Goal: Find specific page/section: Find specific page/section

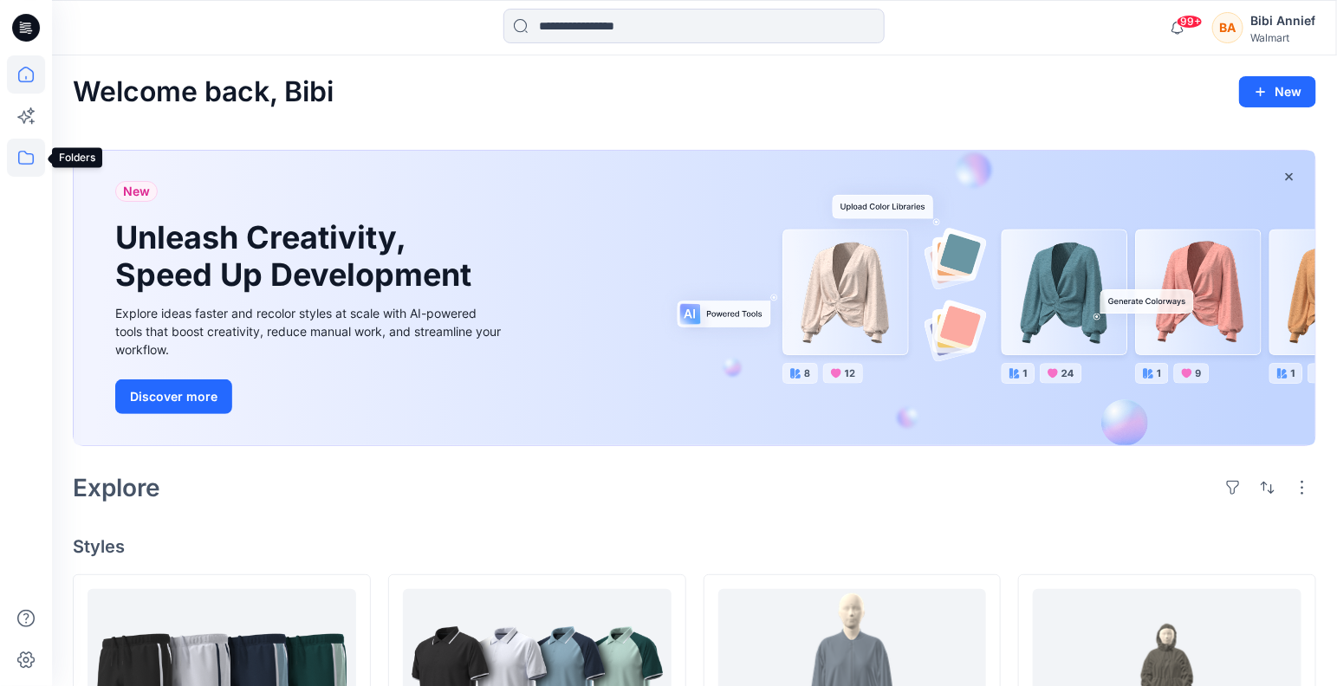
click at [31, 162] on icon at bounding box center [26, 158] width 38 height 38
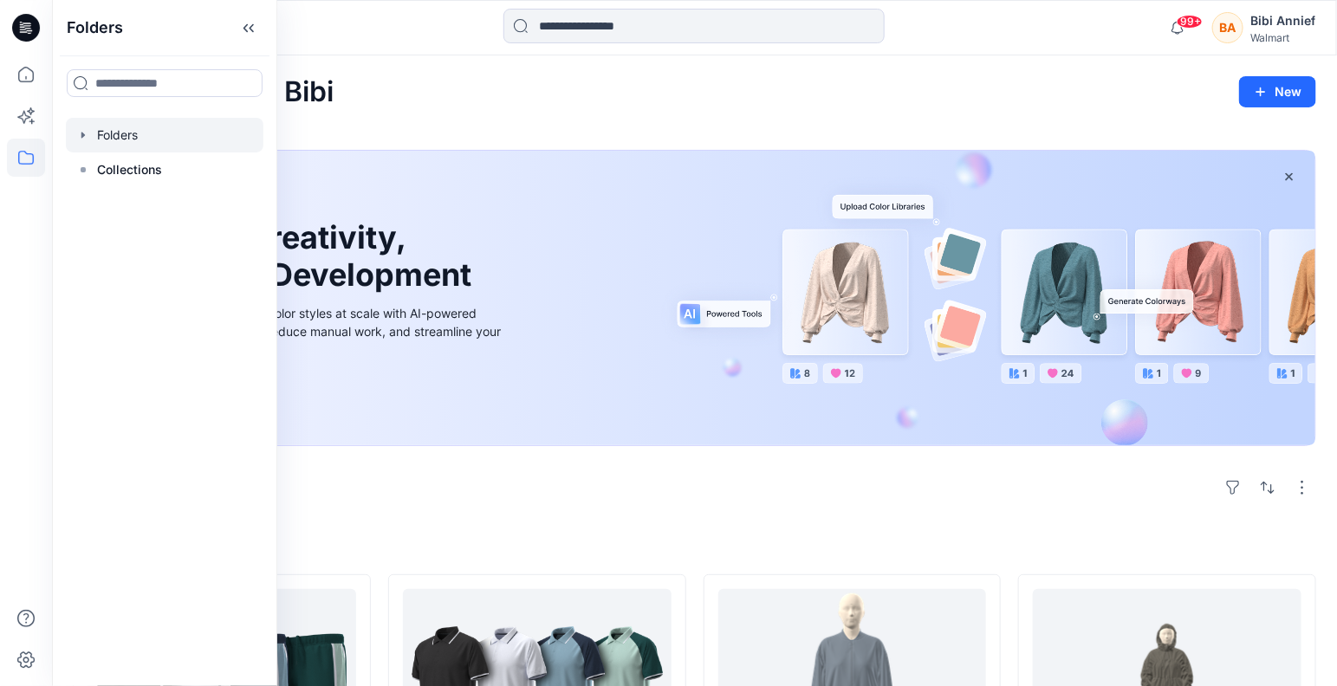
click at [102, 133] on div at bounding box center [165, 135] width 198 height 35
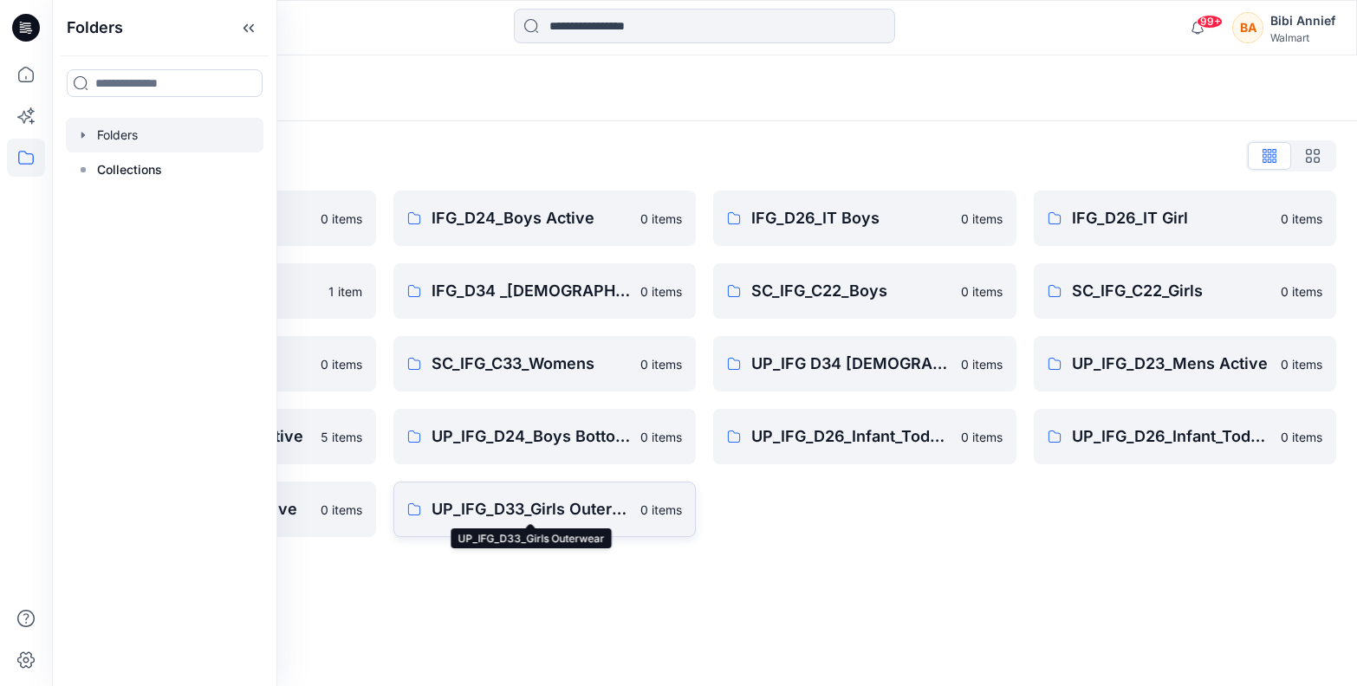
click at [485, 511] on p "UP_IFG_D33_Girls Outerwear" at bounding box center [530, 509] width 199 height 24
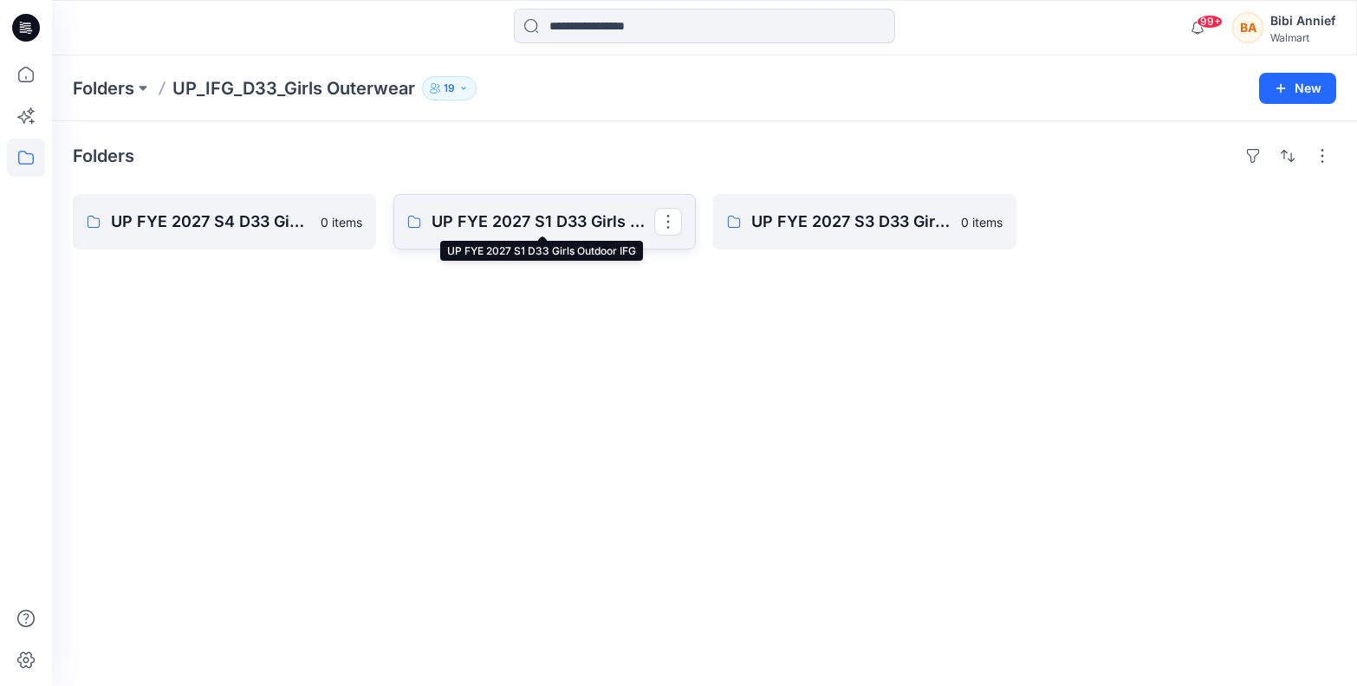
click at [536, 221] on p "UP FYE 2027 S1 D33 Girls Outdoor IFG" at bounding box center [543, 222] width 224 height 24
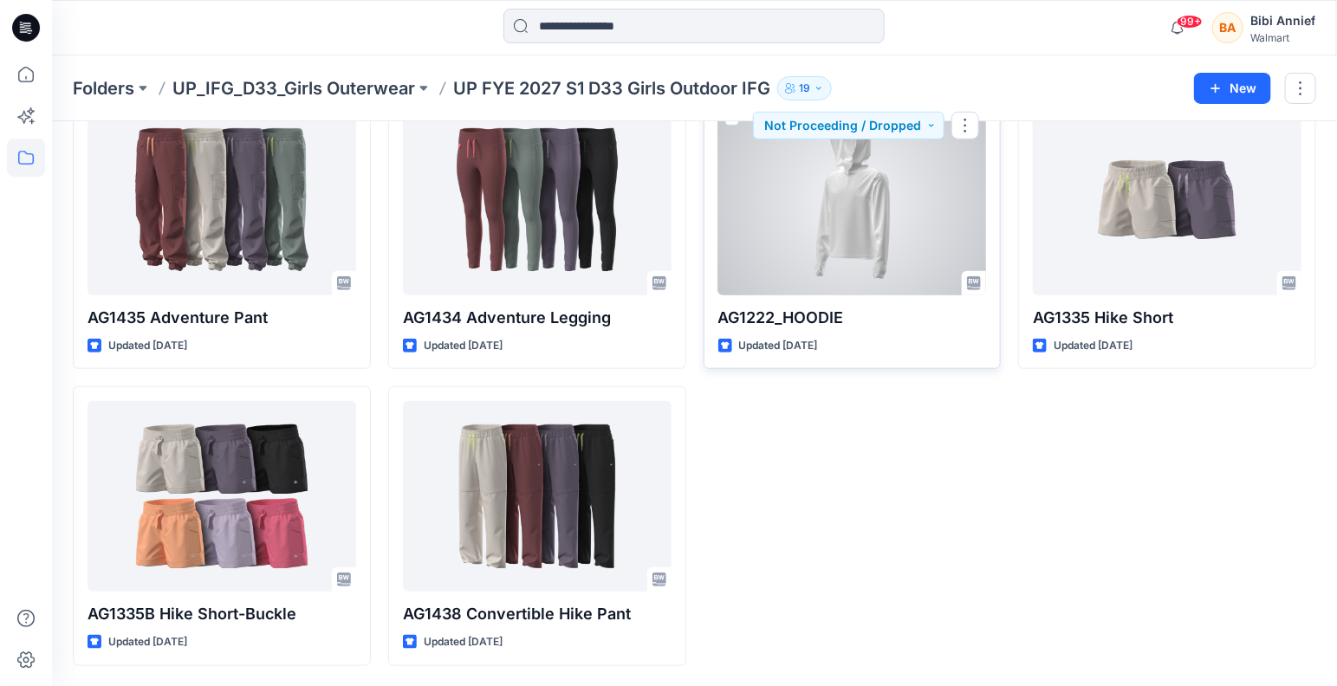
scroll to position [271, 0]
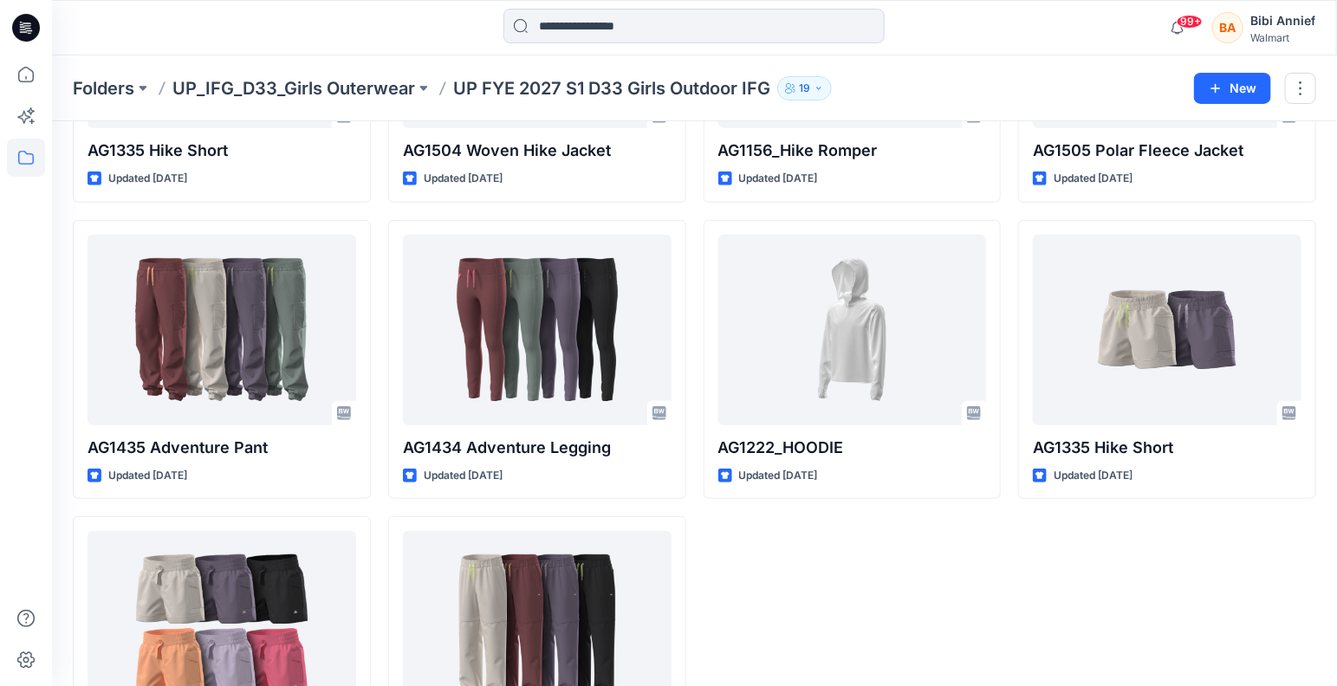
click at [828, 578] on div "AG1156_Hike Romper Updated [DATE] AG1222_HOODIE Updated [DATE]" at bounding box center [853, 359] width 298 height 873
